Goal: Transaction & Acquisition: Download file/media

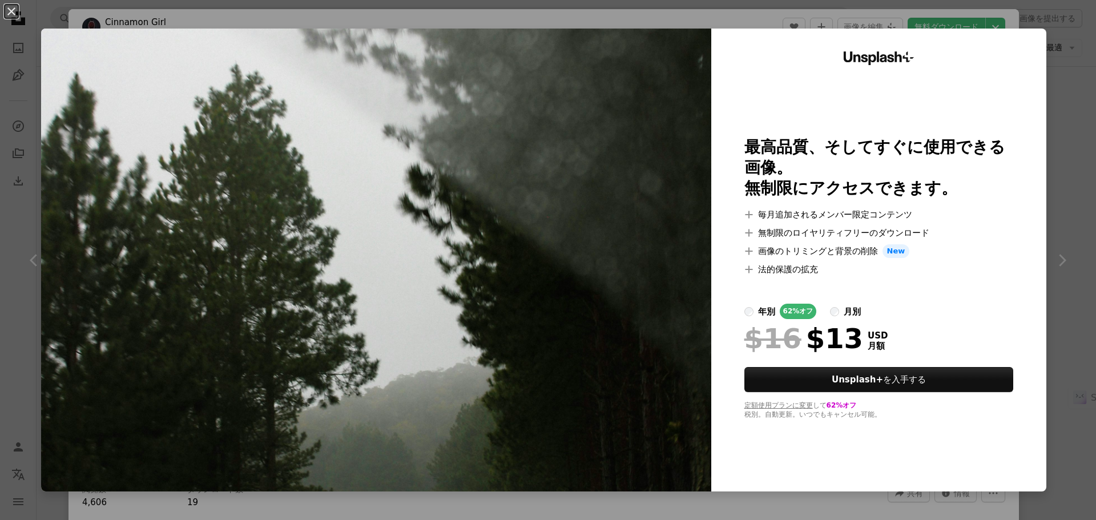
click at [1060, 256] on div "An X shape Unsplash+ 最高品質、そしてすぐに使用できる画像。 無制限にアクセスできます。 A plus sign 毎月追加されるメンバー限…" at bounding box center [548, 260] width 1096 height 520
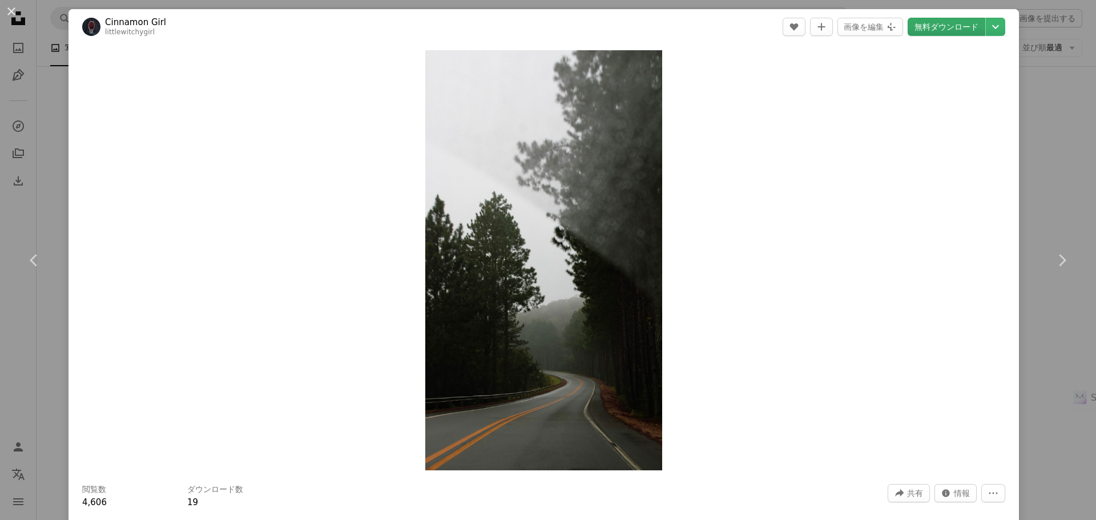
click at [938, 27] on link "無料ダウンロード" at bounding box center [946, 27] width 78 height 18
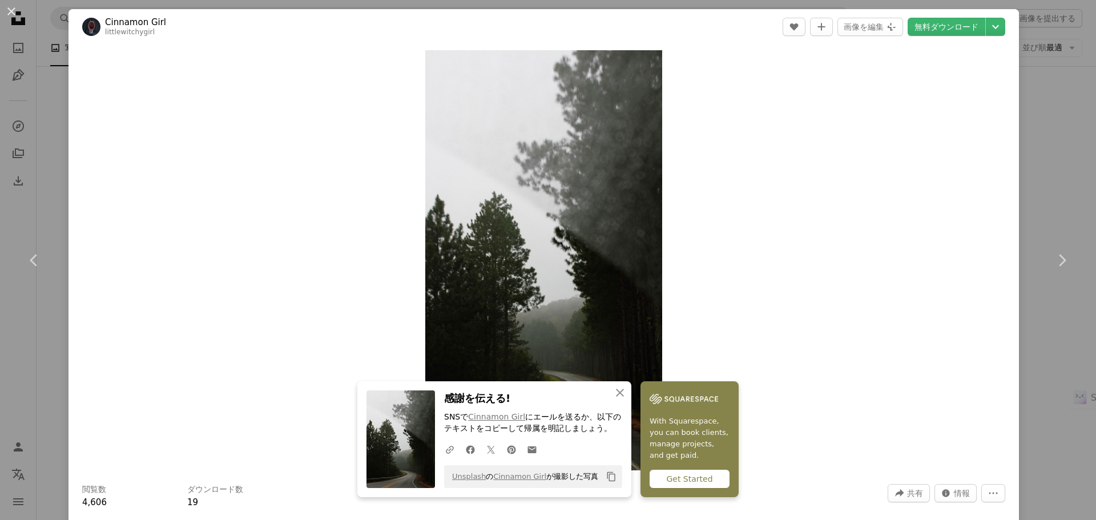
click at [1052, 84] on div "An X shape Chevron left Chevron right An X shape 閉じる 感謝を伝える! SNSで Cinnamon Girl…" at bounding box center [548, 260] width 1096 height 520
